Goal: Information Seeking & Learning: Find specific fact

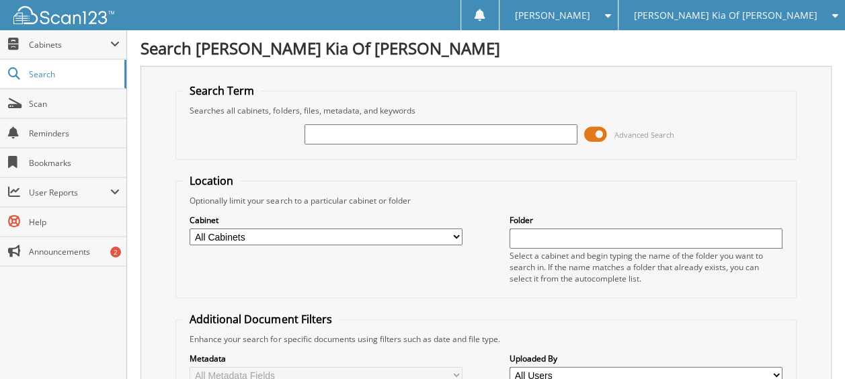
click at [358, 136] on input "text" at bounding box center [441, 134] width 273 height 20
paste input "614520A"
type input "614520A"
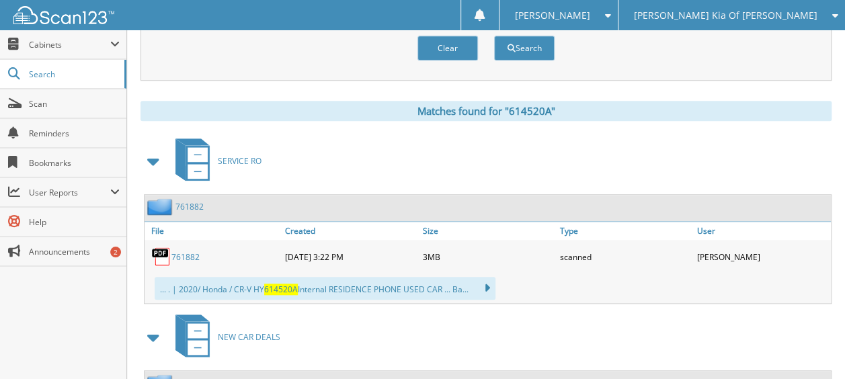
scroll to position [519, 0]
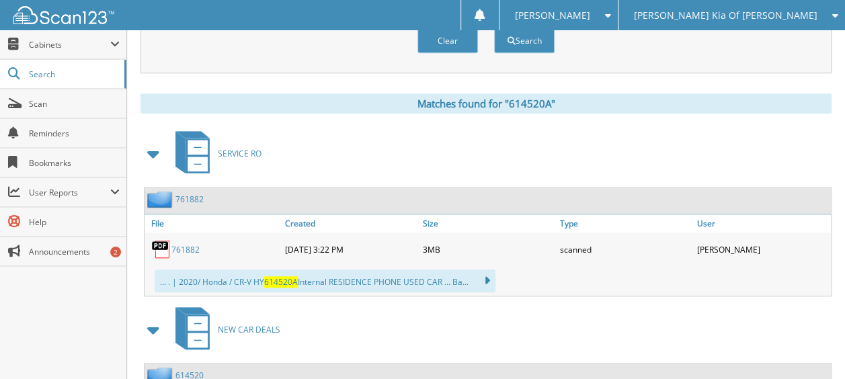
click at [153, 142] on span at bounding box center [154, 154] width 19 height 24
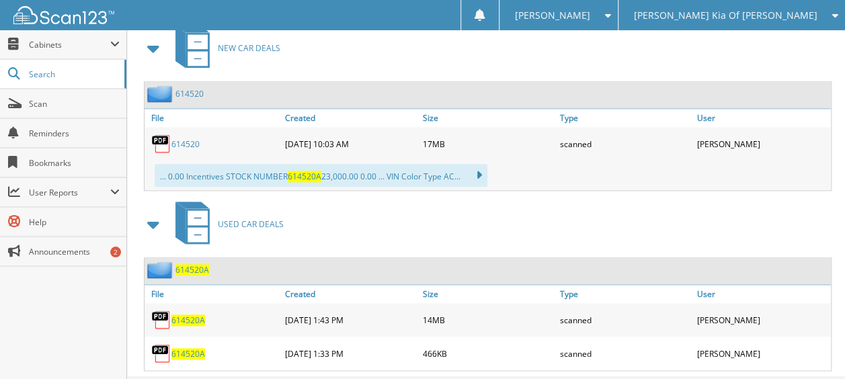
scroll to position [691, 0]
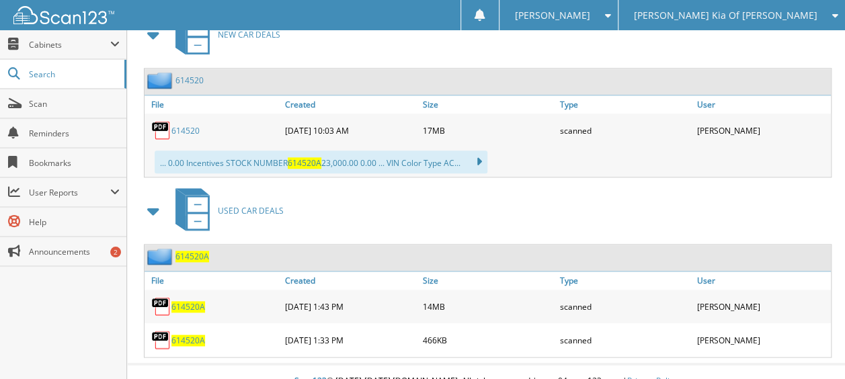
click at [184, 301] on span "614520A" at bounding box center [188, 306] width 34 height 11
